Goal: Browse casually: Explore the website without a specific task or goal

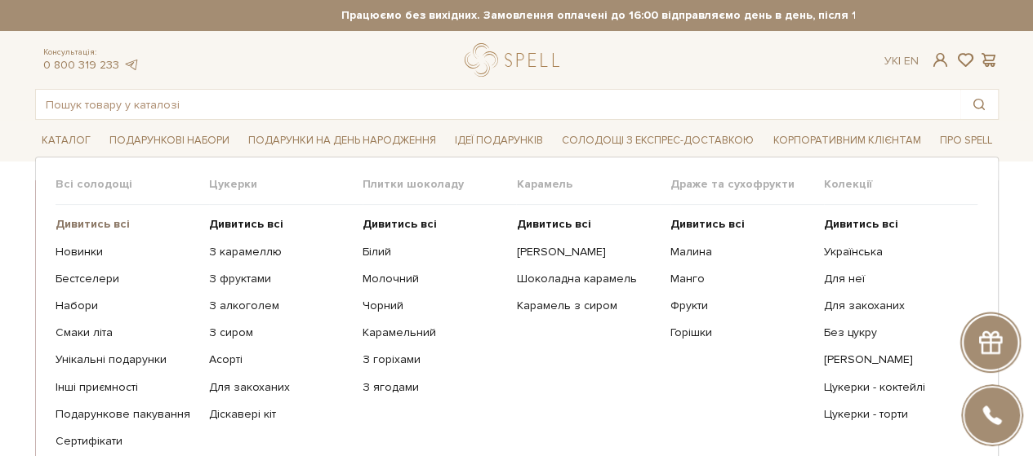
click at [83, 221] on b "Дивитись всі" at bounding box center [93, 224] width 74 height 14
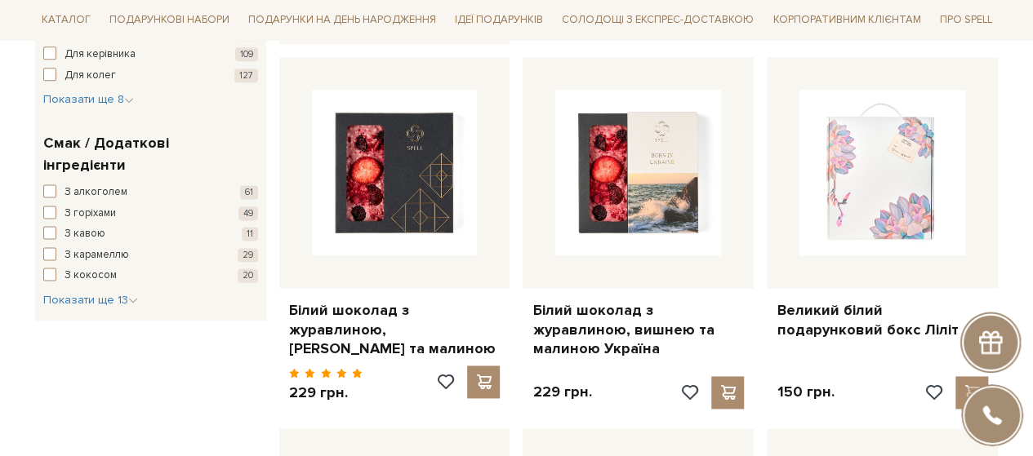
scroll to position [1306, 0]
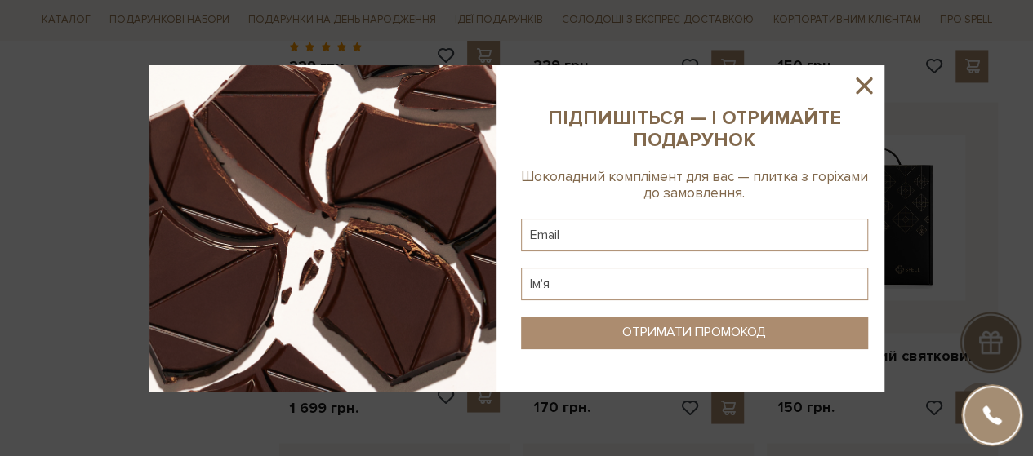
click at [860, 87] on icon at bounding box center [863, 86] width 16 height 16
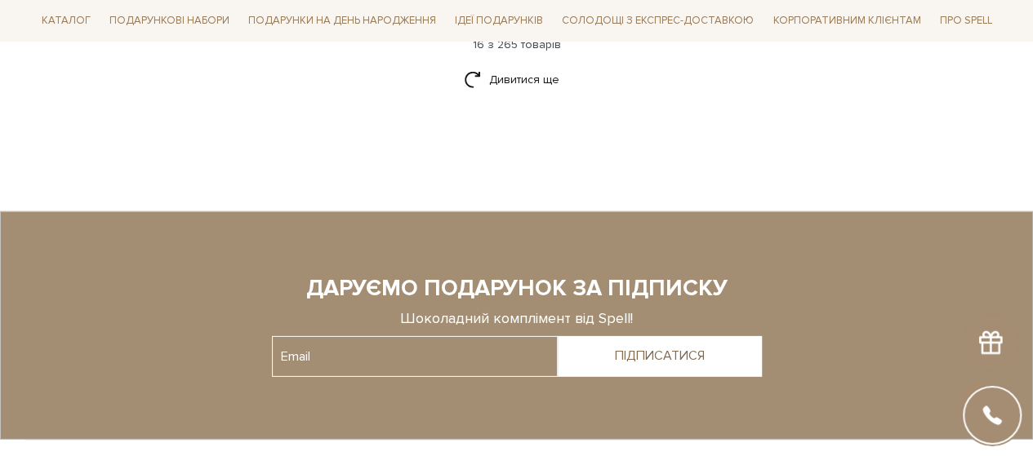
scroll to position [2285, 0]
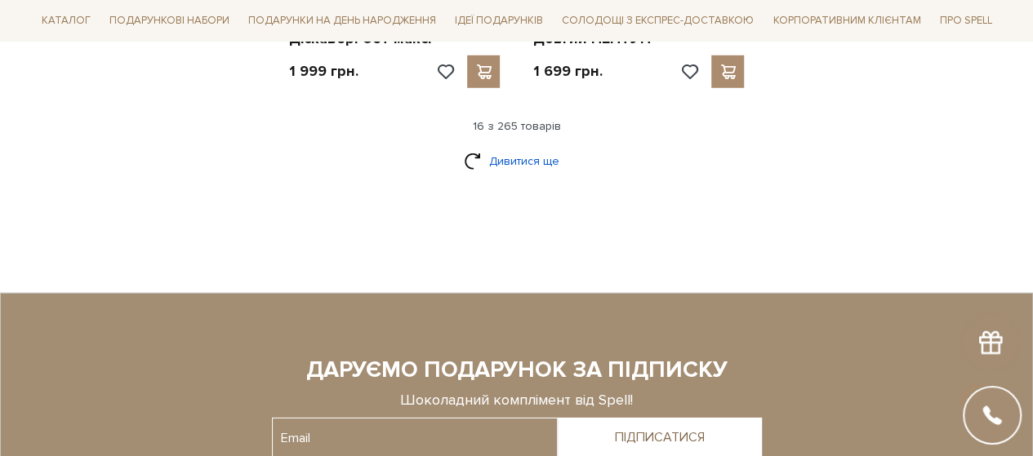
click at [509, 147] on link "Дивитися ще" at bounding box center [517, 161] width 106 height 29
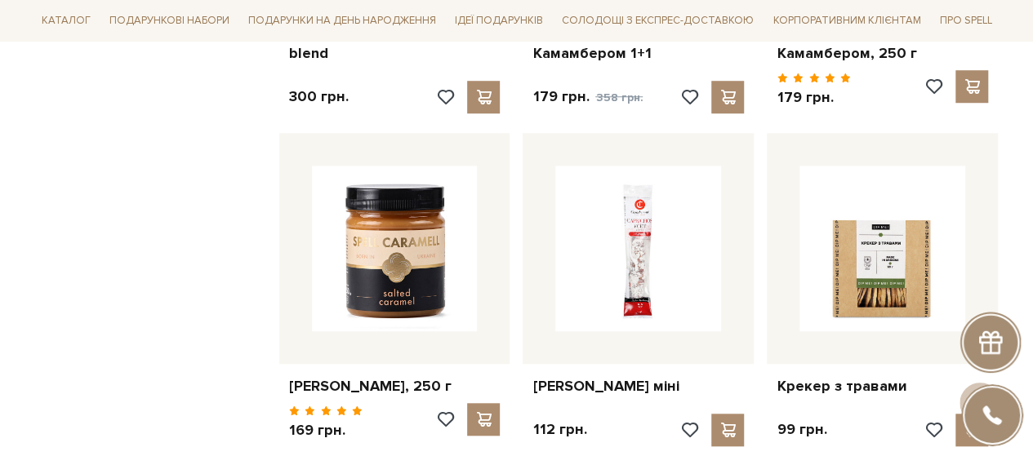
scroll to position [3999, 0]
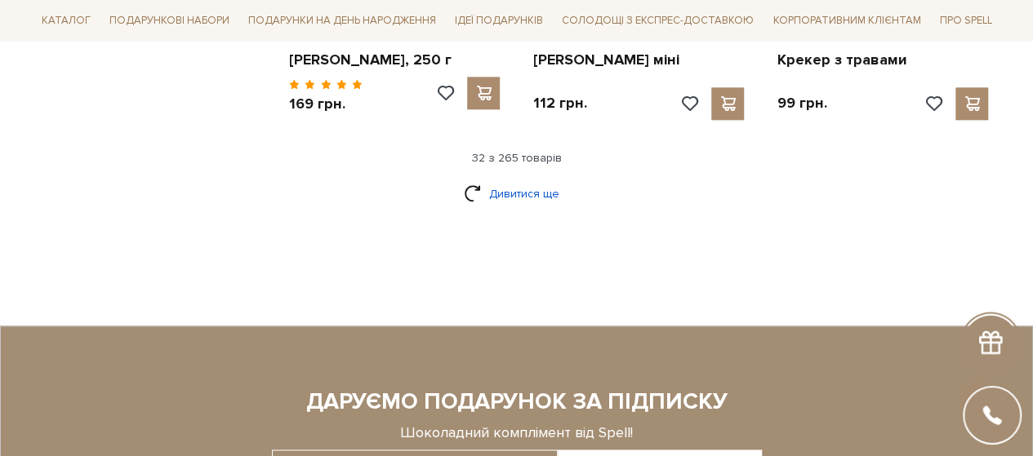
click at [523, 185] on link "Дивитися ще" at bounding box center [517, 194] width 106 height 29
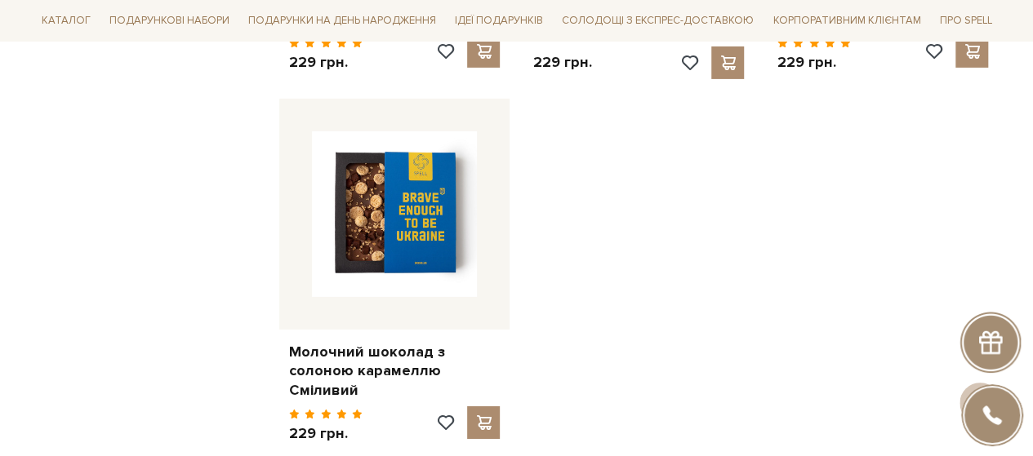
scroll to position [5958, 0]
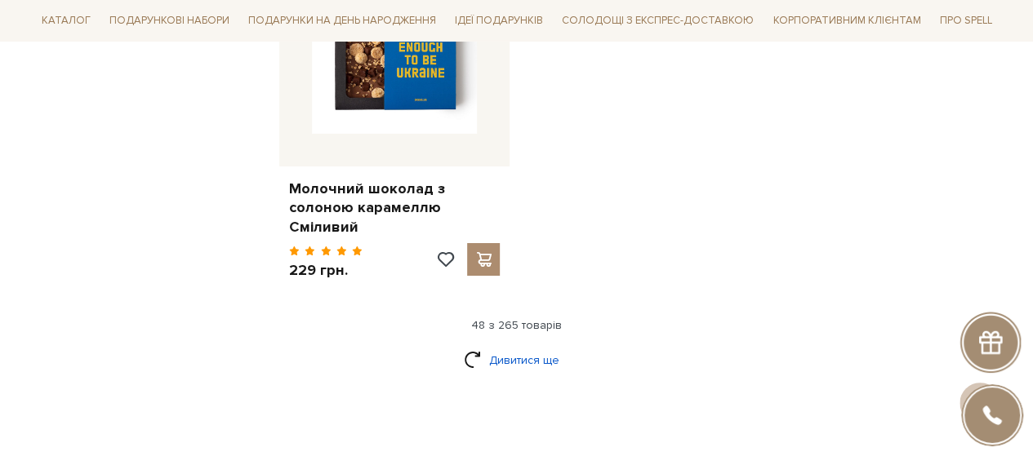
click at [523, 346] on link "Дивитися ще" at bounding box center [517, 360] width 106 height 29
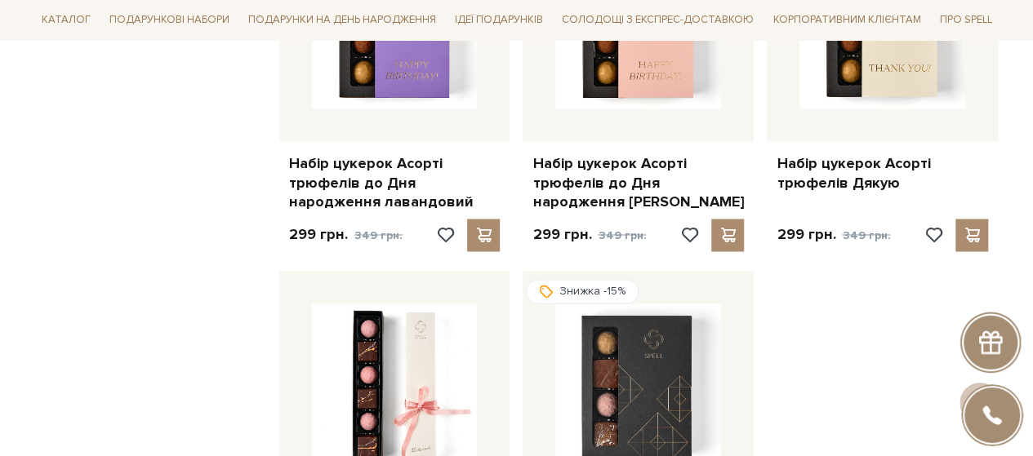
scroll to position [7754, 0]
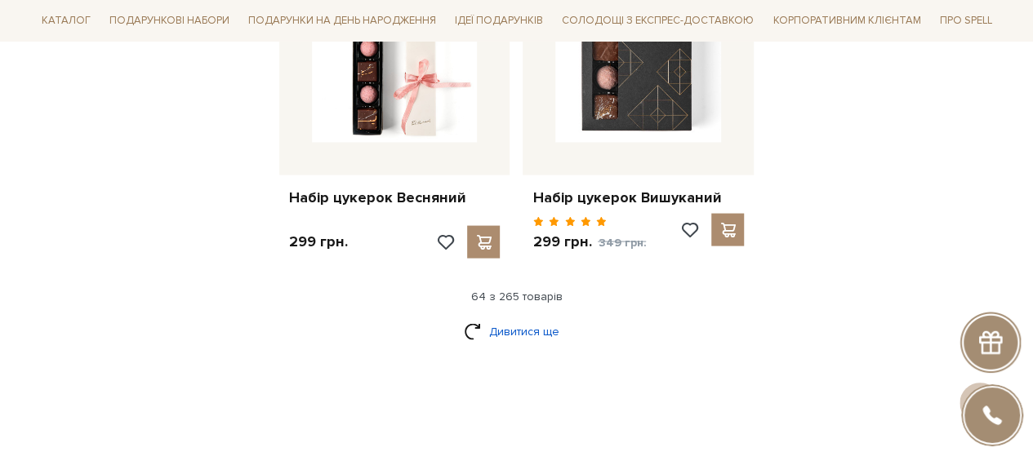
click at [505, 318] on link "Дивитися ще" at bounding box center [517, 332] width 106 height 29
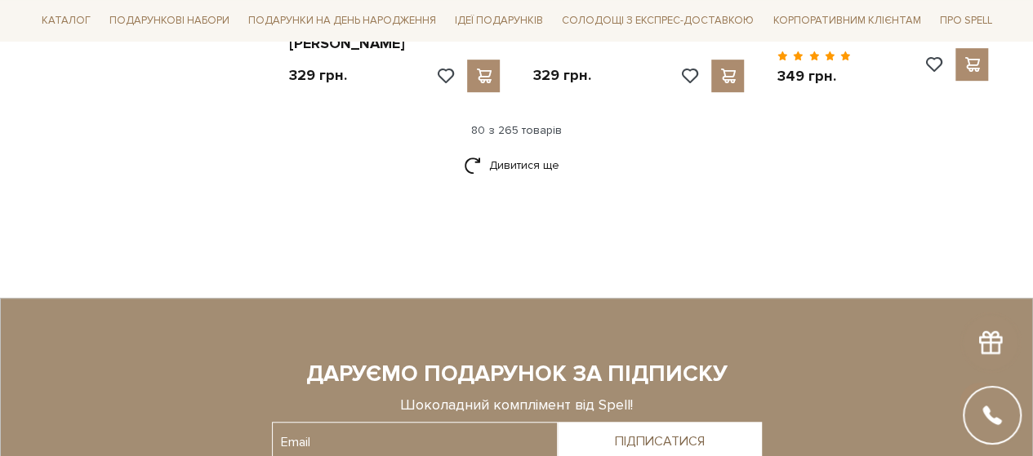
scroll to position [9550, 0]
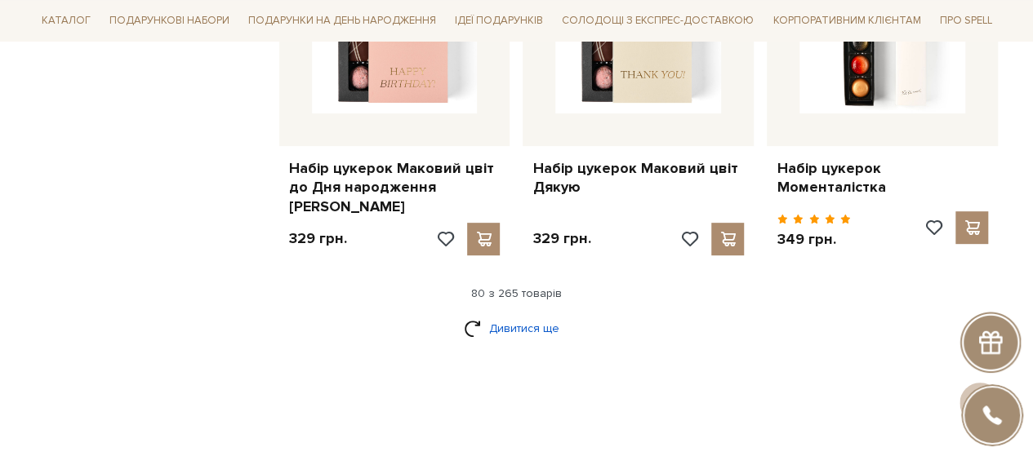
click at [524, 314] on link "Дивитися ще" at bounding box center [517, 328] width 106 height 29
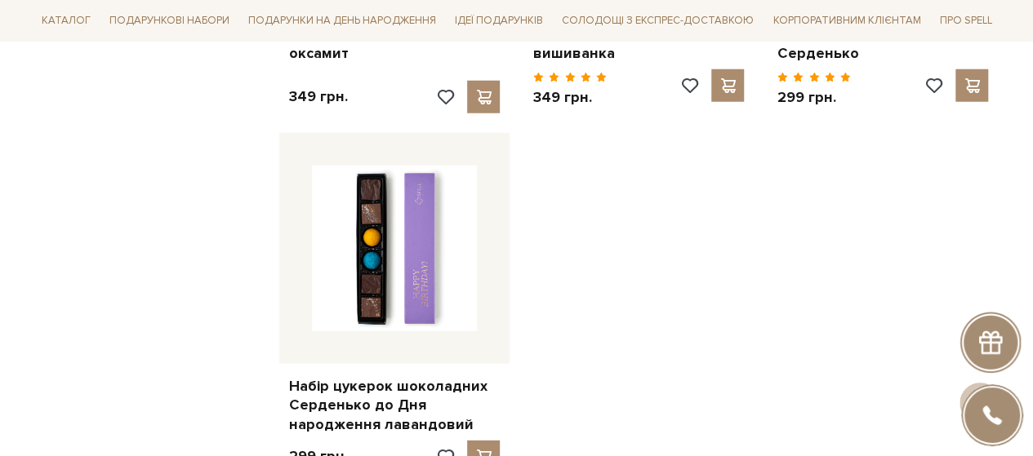
scroll to position [11672, 0]
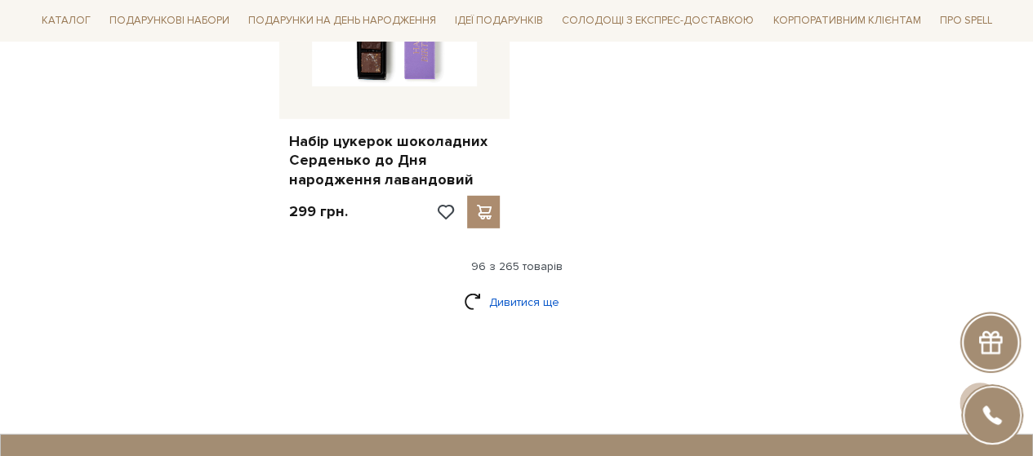
click at [517, 288] on link "Дивитися ще" at bounding box center [517, 302] width 106 height 29
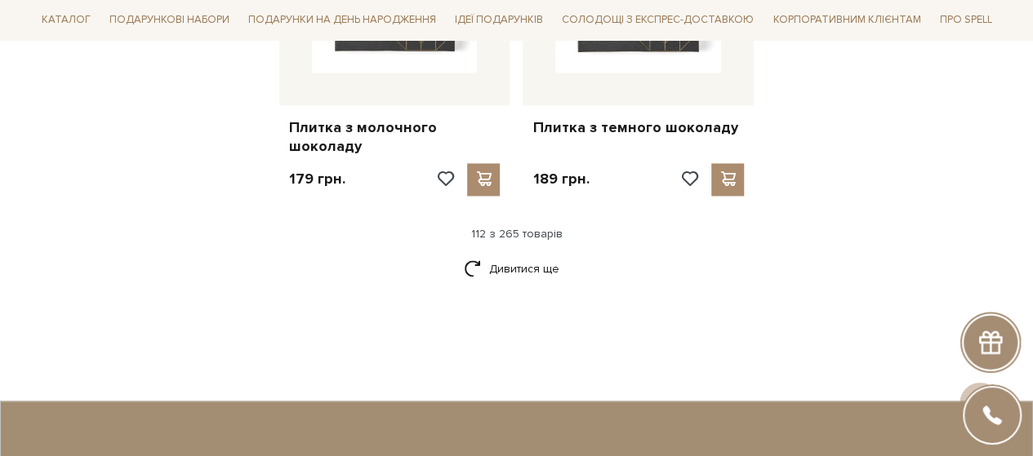
scroll to position [13304, 0]
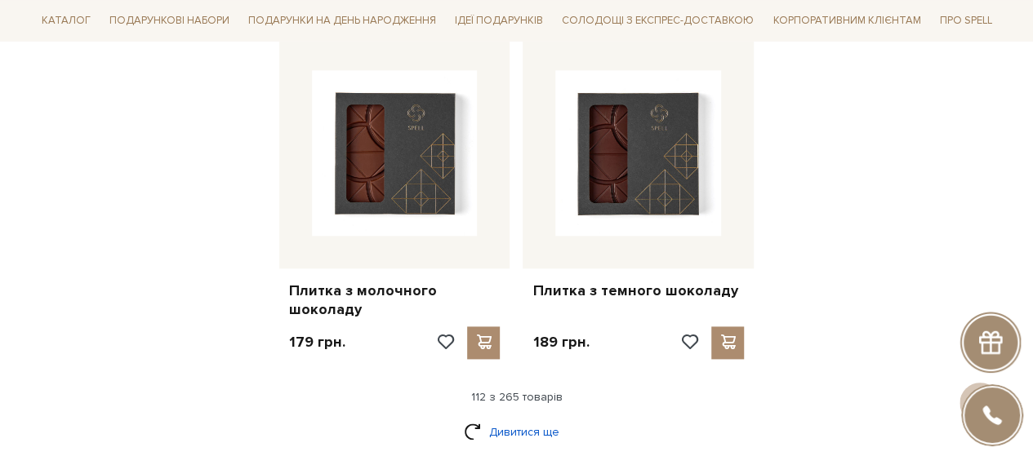
click at [485, 418] on link "Дивитися ще" at bounding box center [517, 432] width 106 height 29
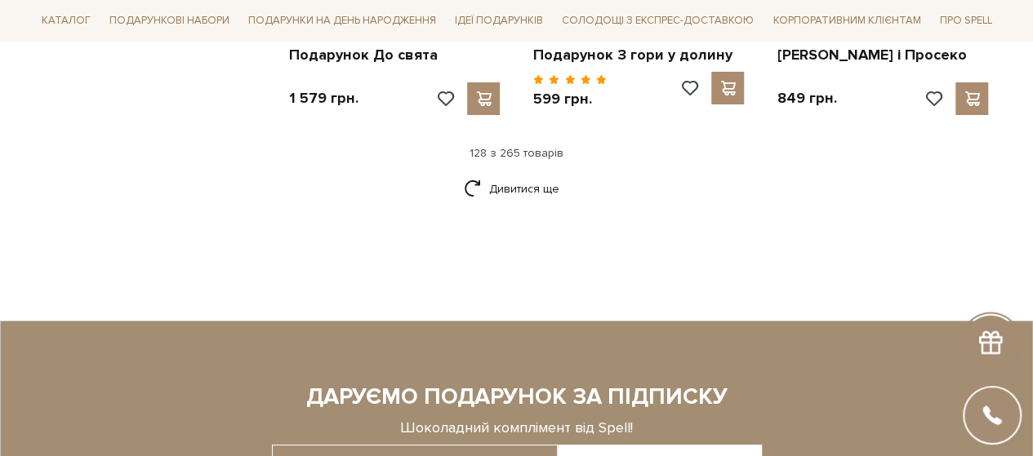
scroll to position [15105, 0]
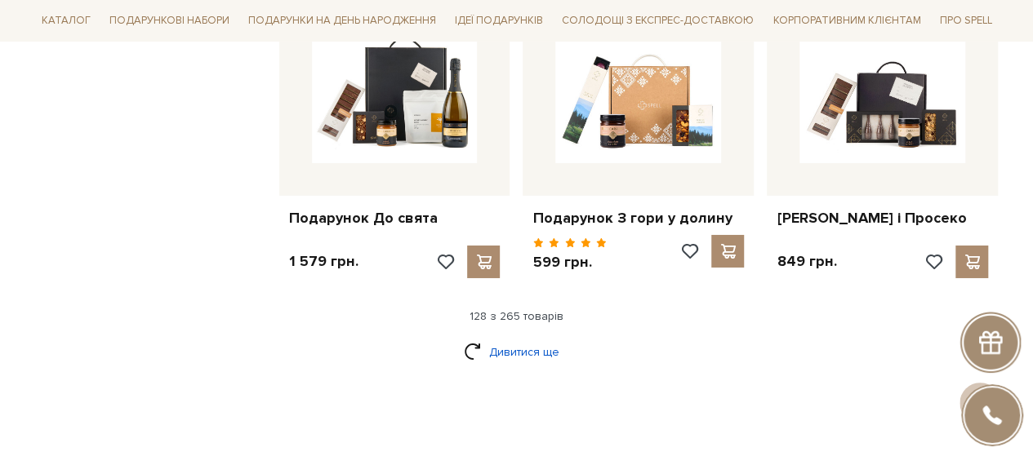
click at [520, 338] on link "Дивитися ще" at bounding box center [517, 352] width 106 height 29
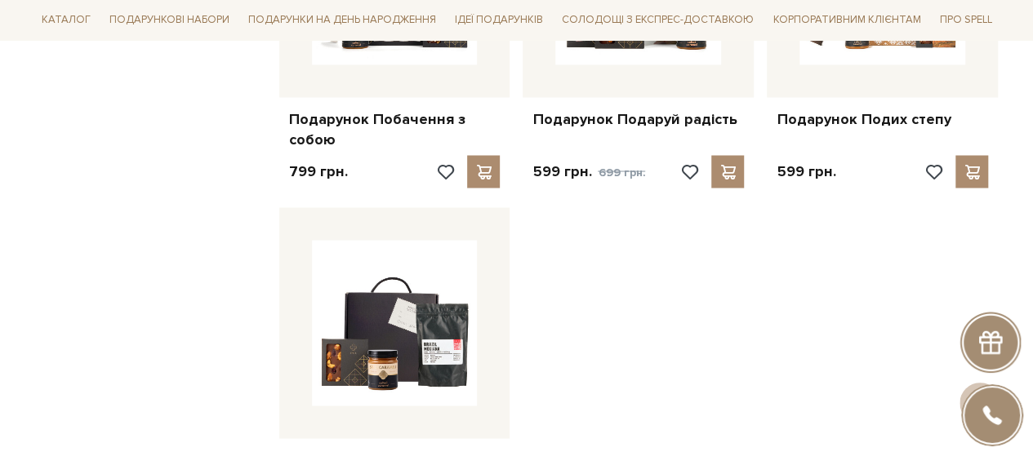
scroll to position [17145, 0]
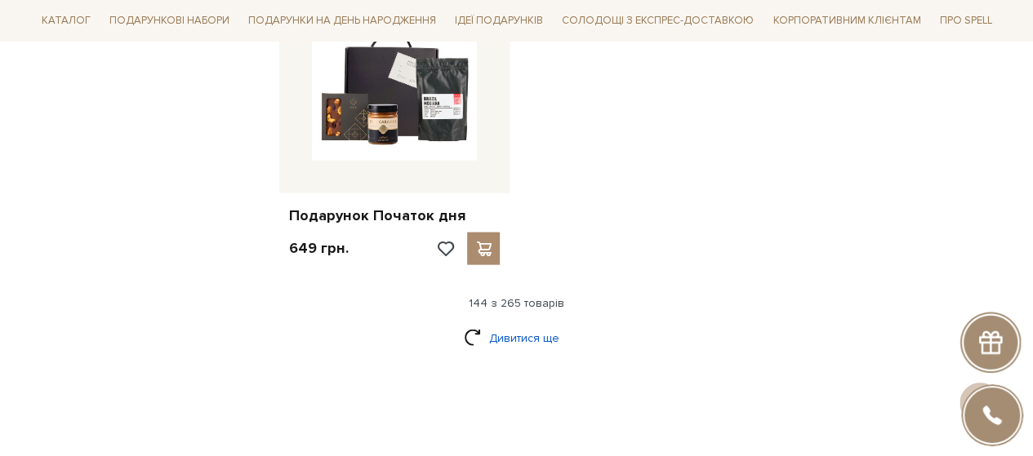
click at [501, 324] on link "Дивитися ще" at bounding box center [517, 338] width 106 height 29
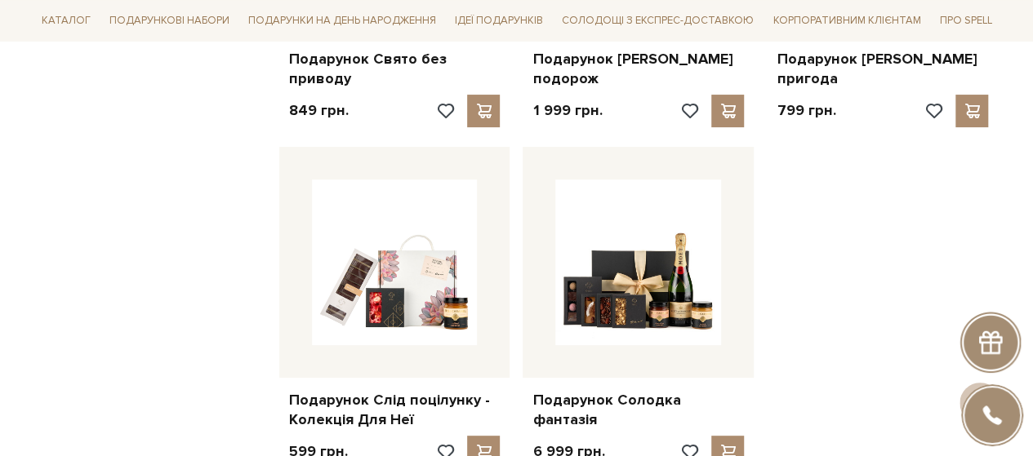
scroll to position [18778, 0]
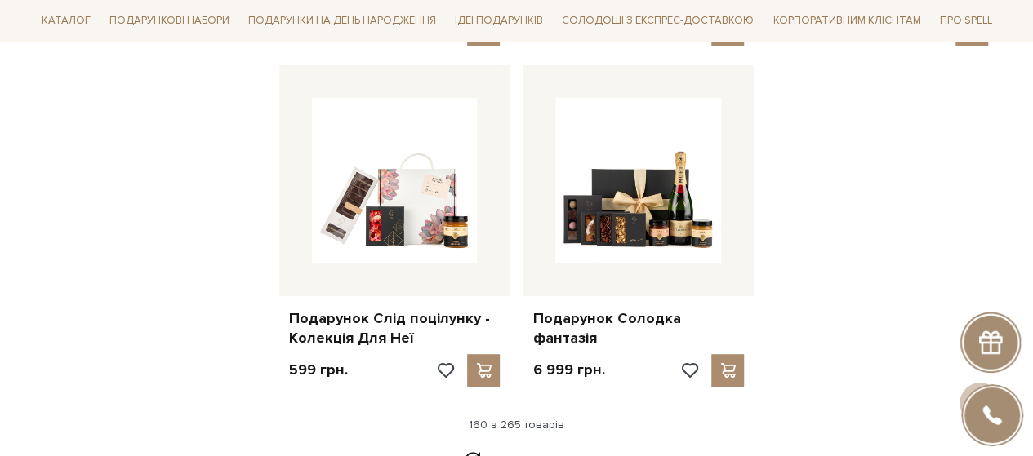
click at [526, 446] on link "Дивитися ще" at bounding box center [517, 460] width 106 height 29
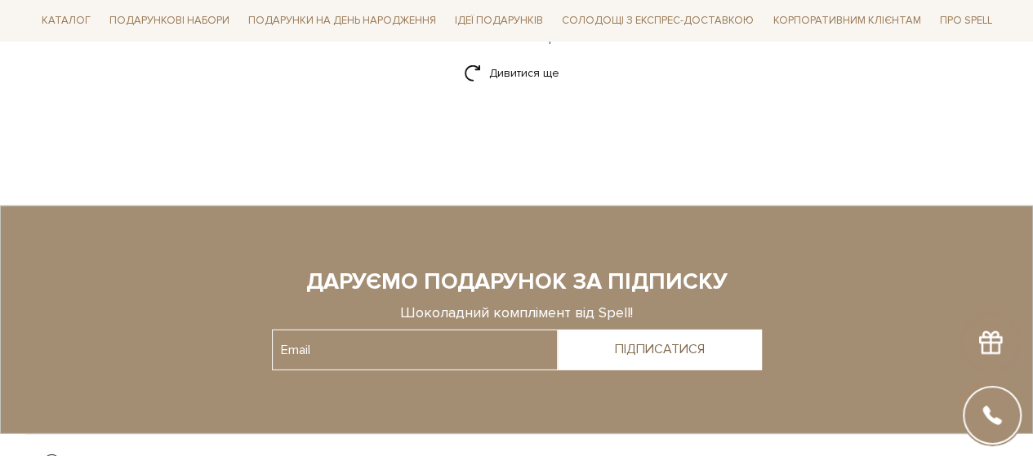
scroll to position [20737, 0]
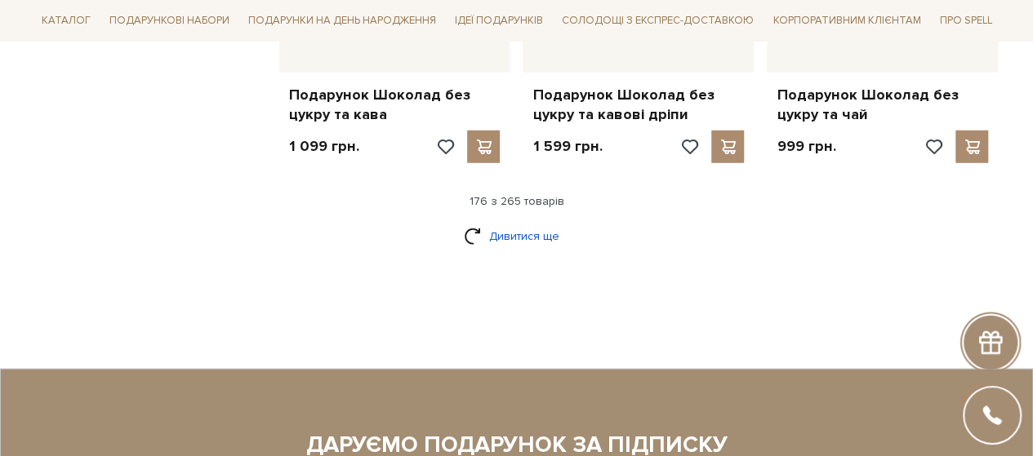
click at [521, 222] on link "Дивитися ще" at bounding box center [517, 236] width 106 height 29
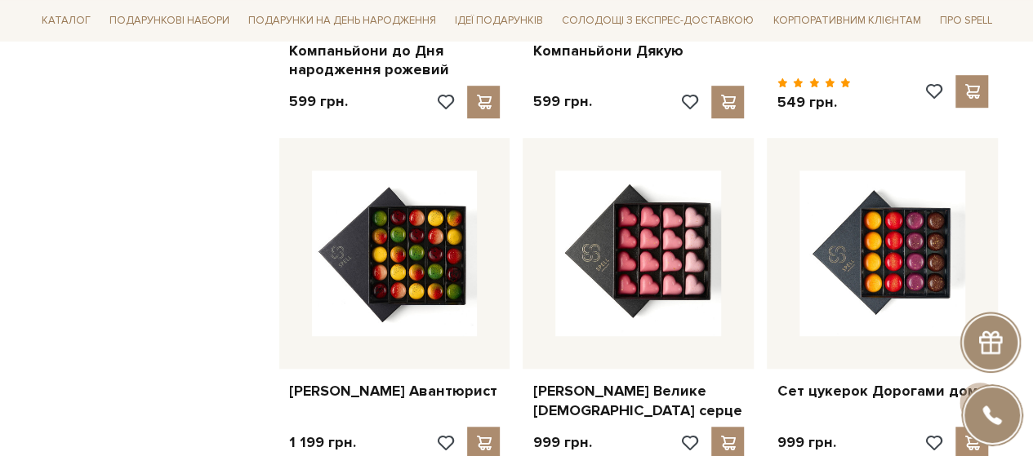
scroll to position [22532, 0]
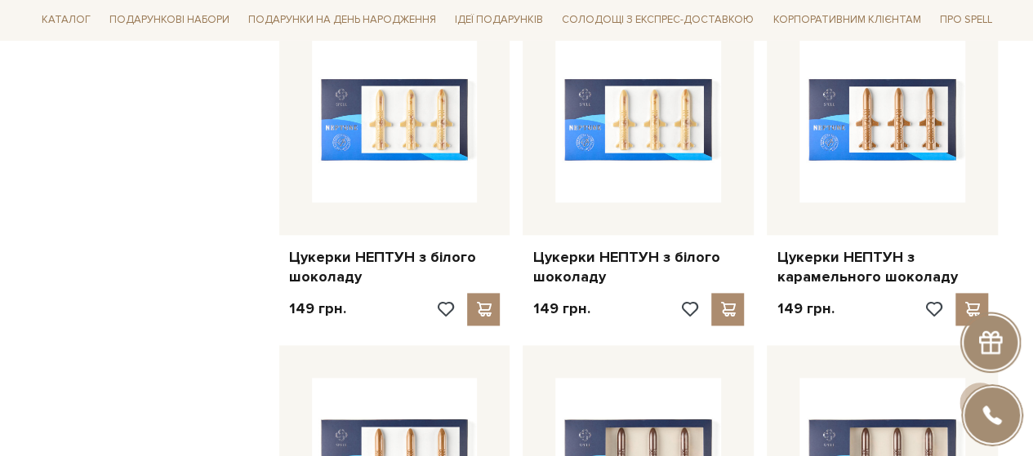
scroll to position [26124, 0]
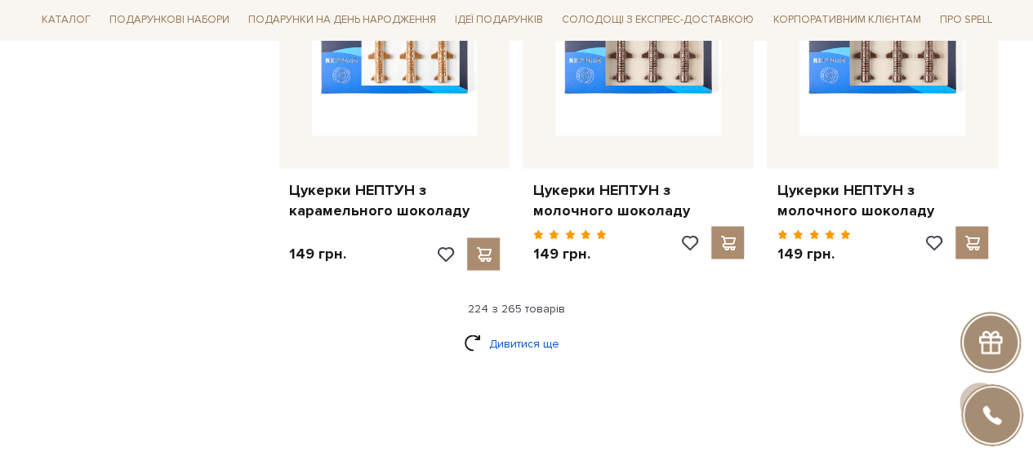
click at [495, 329] on link "Дивитися ще" at bounding box center [517, 343] width 106 height 29
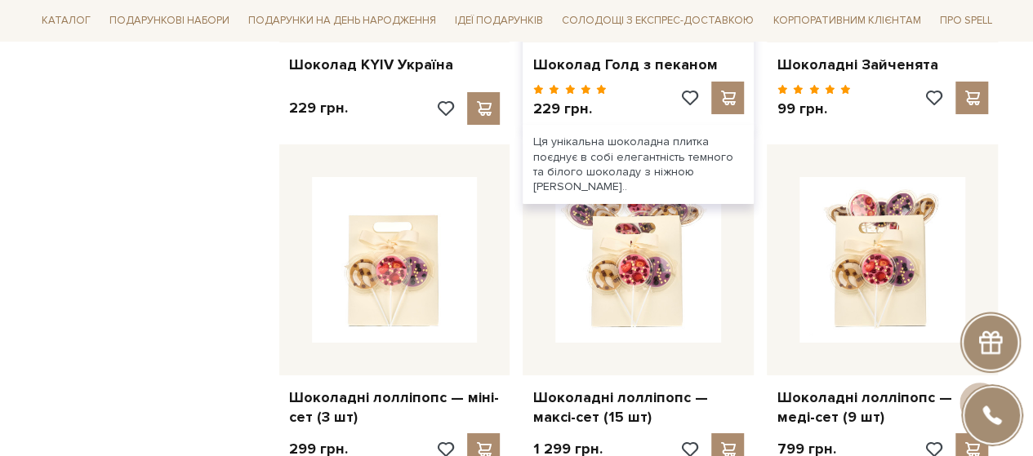
scroll to position [28001, 0]
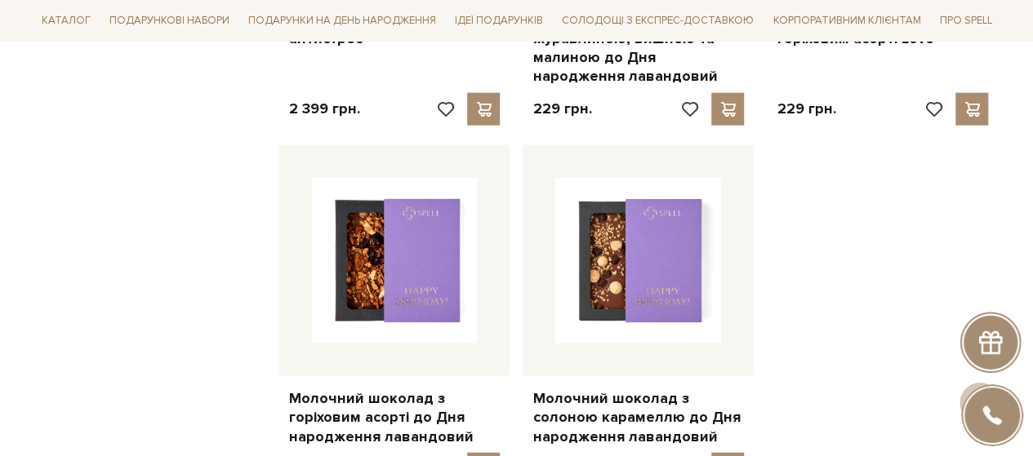
scroll to position [29878, 0]
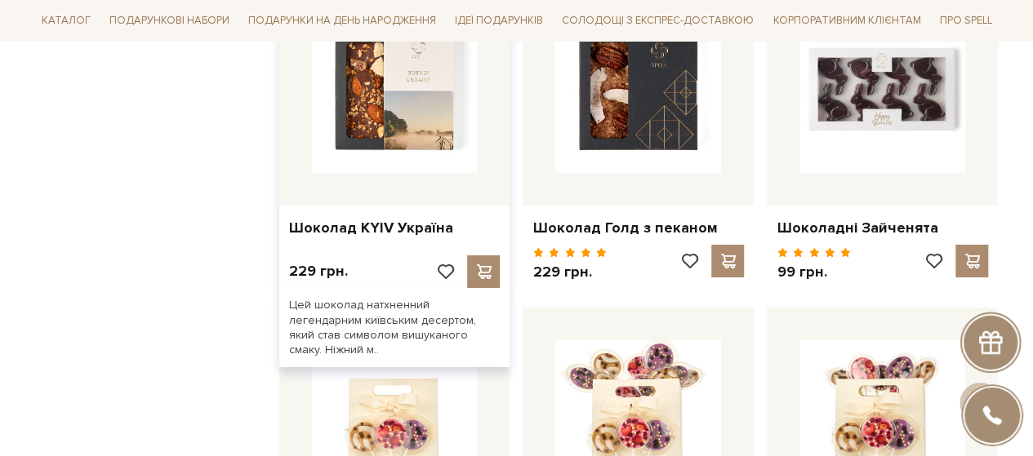
scroll to position [26858, 0]
